Goal: Complete application form

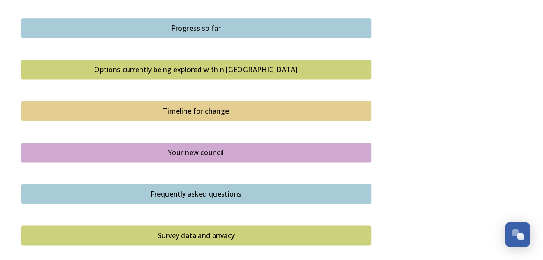
scroll to position [667, 0]
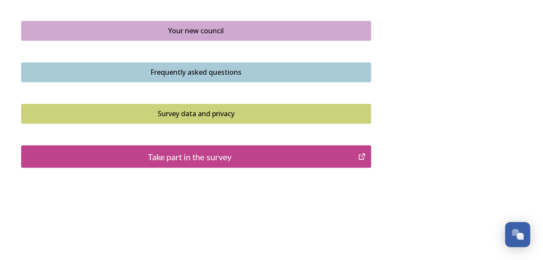
click at [182, 154] on div "Take part in the survey" at bounding box center [190, 156] width 328 height 13
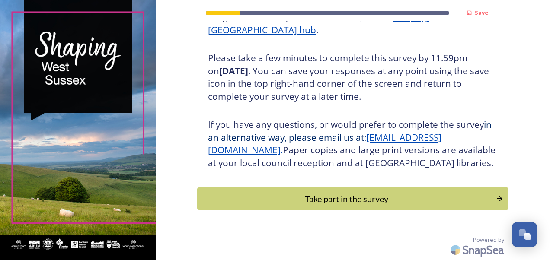
scroll to position [155, 0]
click at [361, 202] on div "Take part in the survey" at bounding box center [346, 198] width 292 height 13
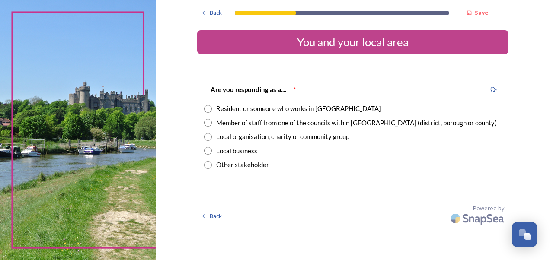
click at [209, 124] on input "radio" at bounding box center [208, 123] width 8 height 8
radio input "true"
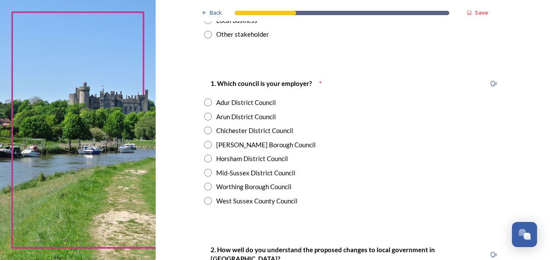
scroll to position [131, 0]
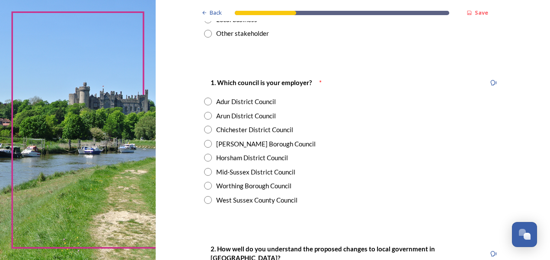
click at [204, 197] on input "radio" at bounding box center [208, 200] width 8 height 8
radio input "true"
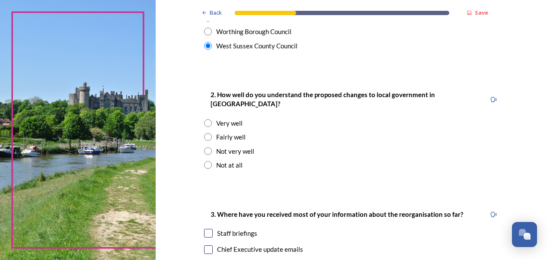
scroll to position [286, 0]
click at [205, 133] on input "radio" at bounding box center [208, 137] width 8 height 8
radio input "true"
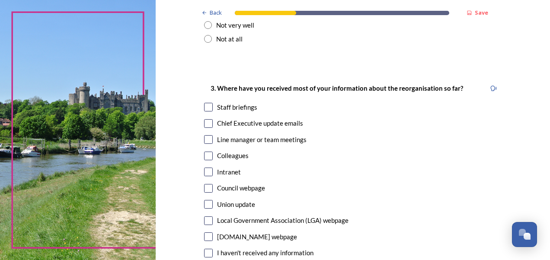
scroll to position [454, 0]
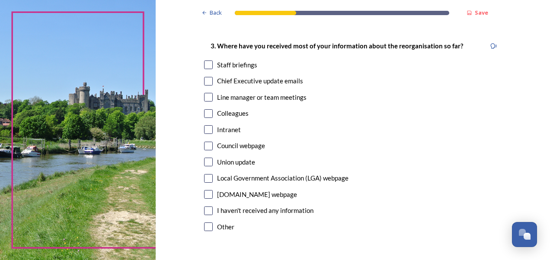
click at [207, 93] on input "checkbox" at bounding box center [208, 97] width 9 height 9
checkbox input "true"
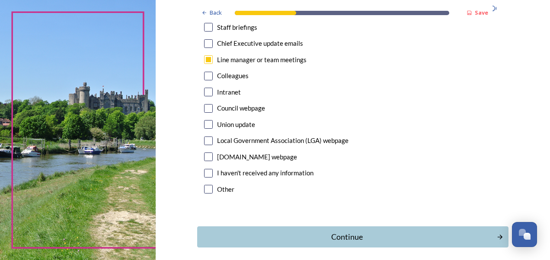
scroll to position [496, 0]
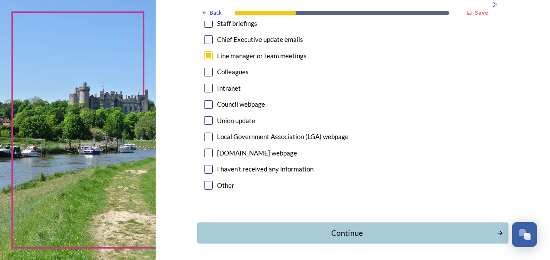
click at [204, 35] on input "checkbox" at bounding box center [208, 39] width 9 height 9
checkbox input "true"
click at [356, 228] on div "Continue" at bounding box center [346, 233] width 293 height 12
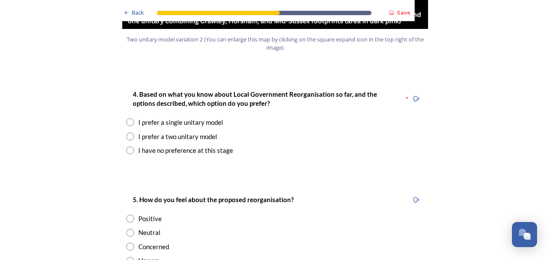
scroll to position [1121, 0]
click at [126, 132] on input "radio" at bounding box center [130, 136] width 8 height 8
radio input "true"
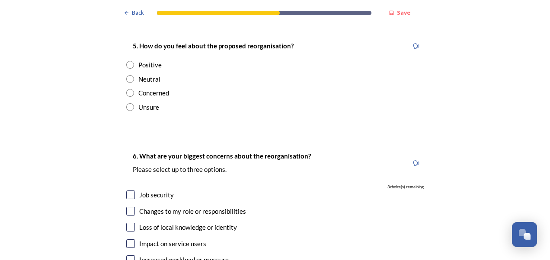
scroll to position [1611, 0]
